Goal: Transaction & Acquisition: Purchase product/service

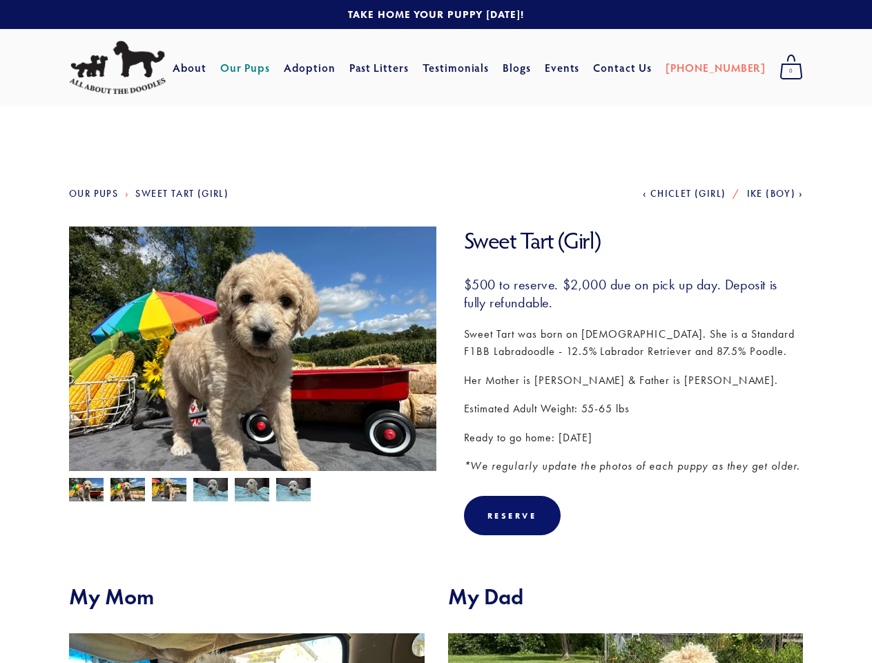
click at [436, 331] on img at bounding box center [252, 363] width 367 height 275
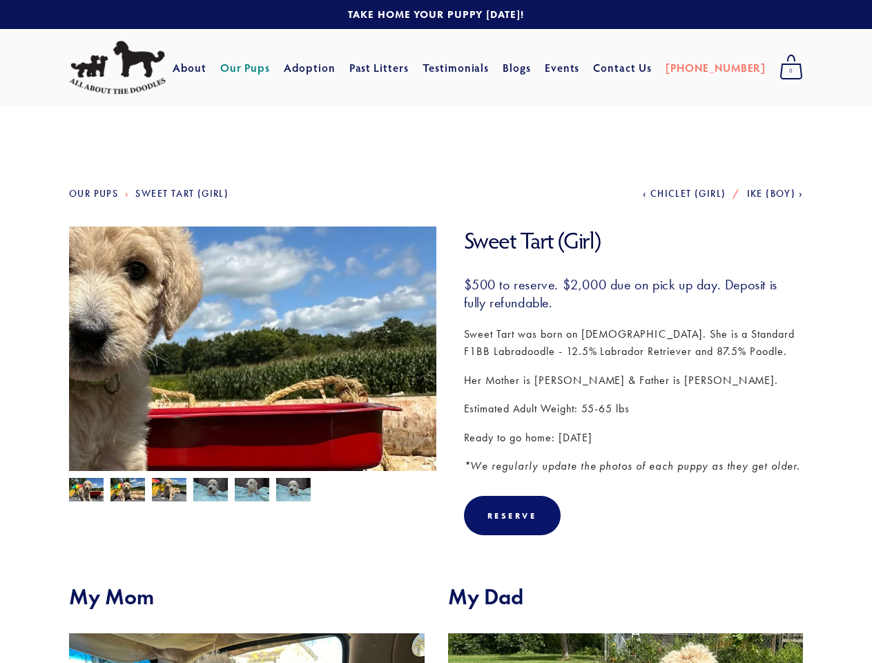
click at [253, 349] on img at bounding box center [252, 363] width 367 height 275
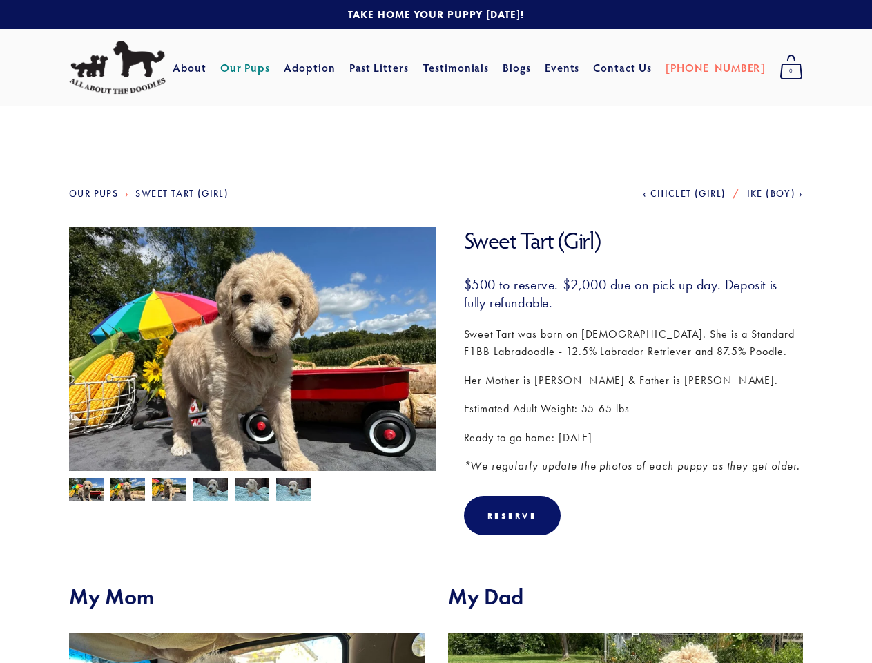
click at [86, 489] on img at bounding box center [86, 491] width 35 height 26
click at [128, 489] on img at bounding box center [127, 491] width 35 height 26
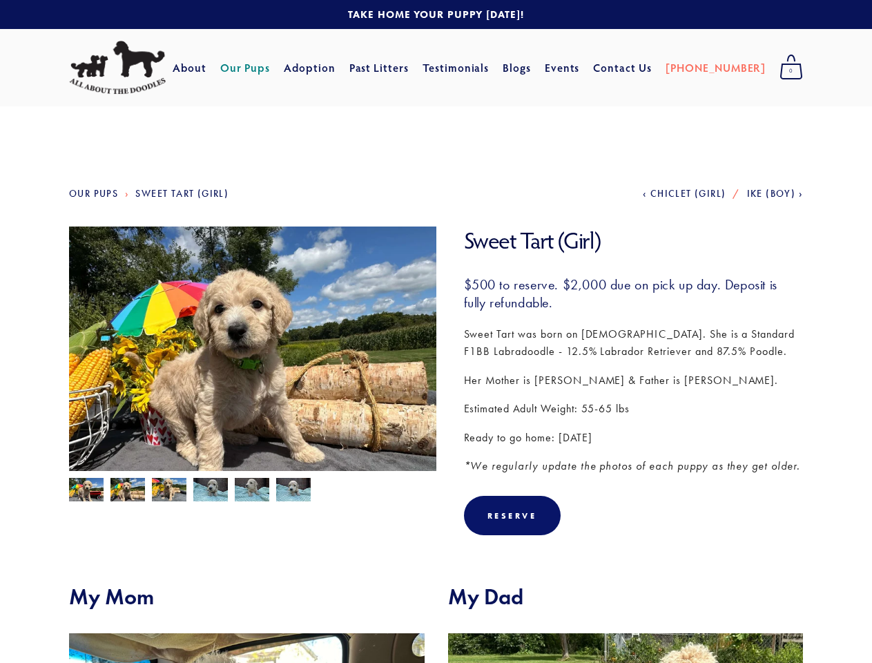
click at [169, 489] on img at bounding box center [169, 491] width 35 height 26
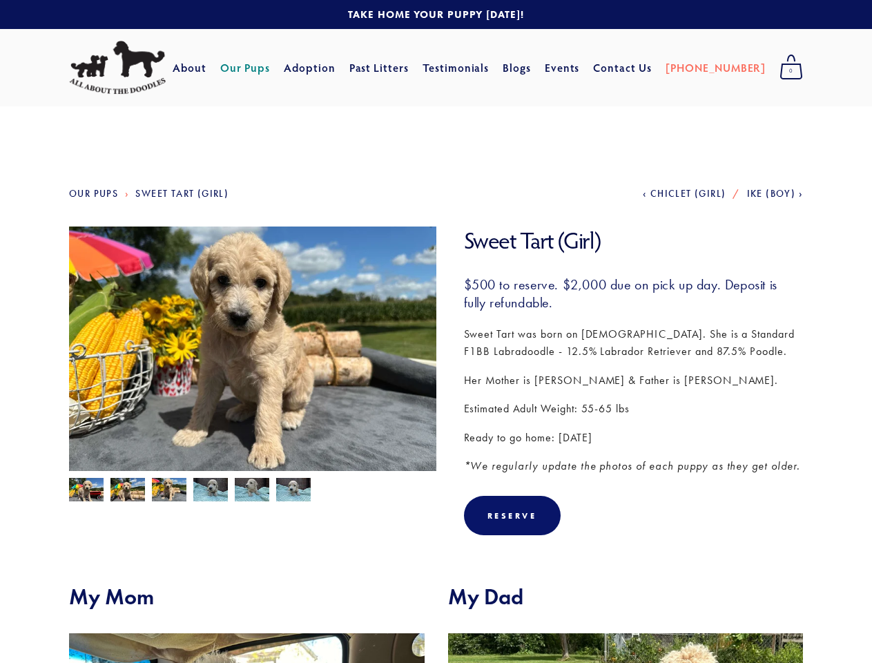
click at [211, 489] on img at bounding box center [210, 491] width 35 height 26
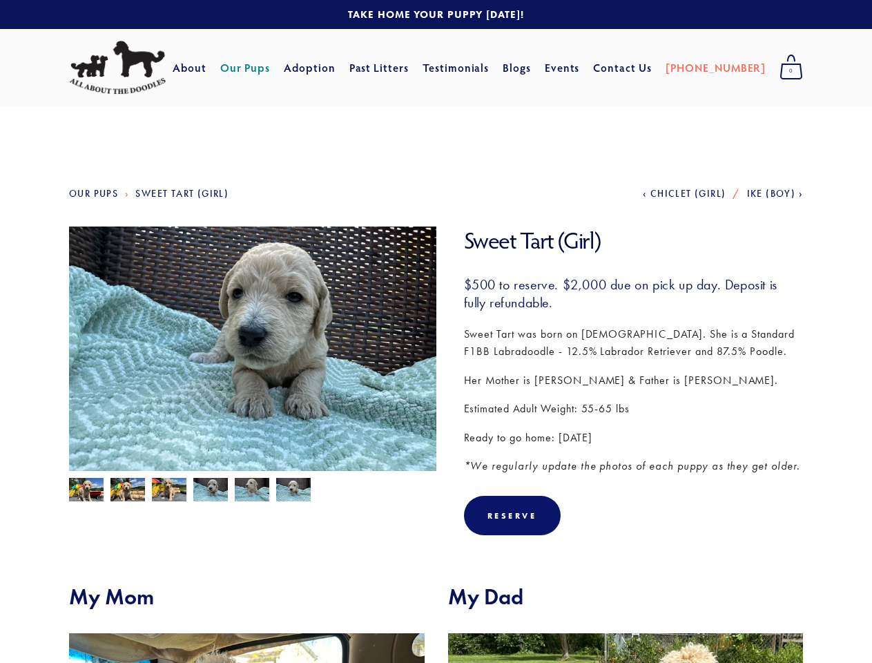
click at [252, 489] on img at bounding box center [252, 491] width 35 height 26
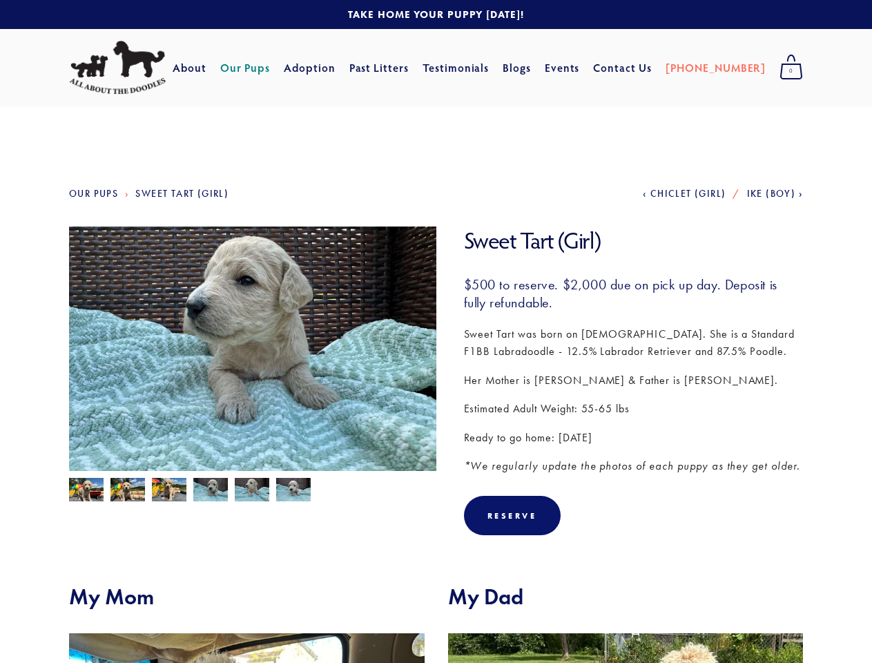
click at [293, 489] on img at bounding box center [293, 491] width 35 height 26
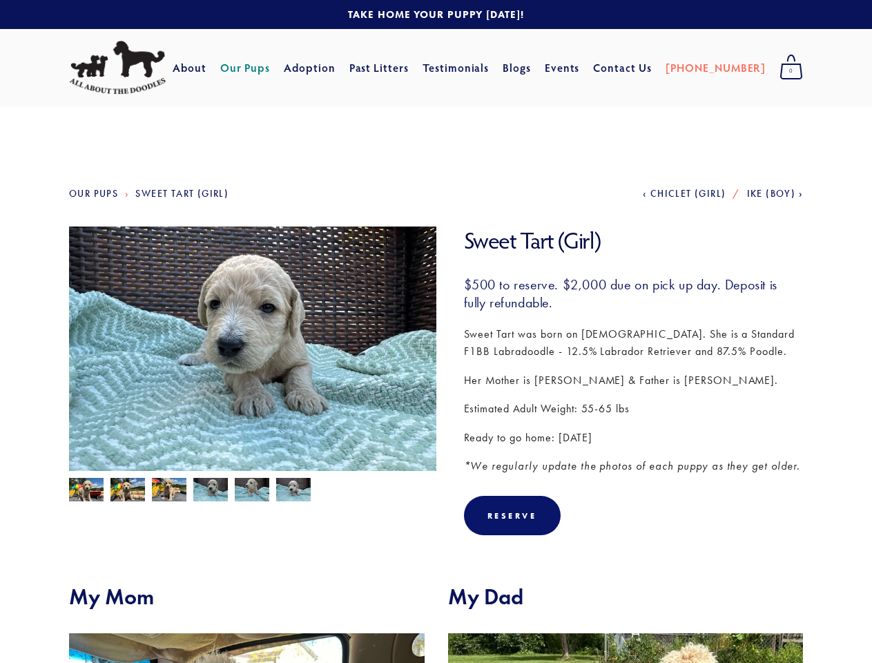
click at [512, 515] on div "Reserve" at bounding box center [512, 515] width 50 height 10
